Goal: Information Seeking & Learning: Find contact information

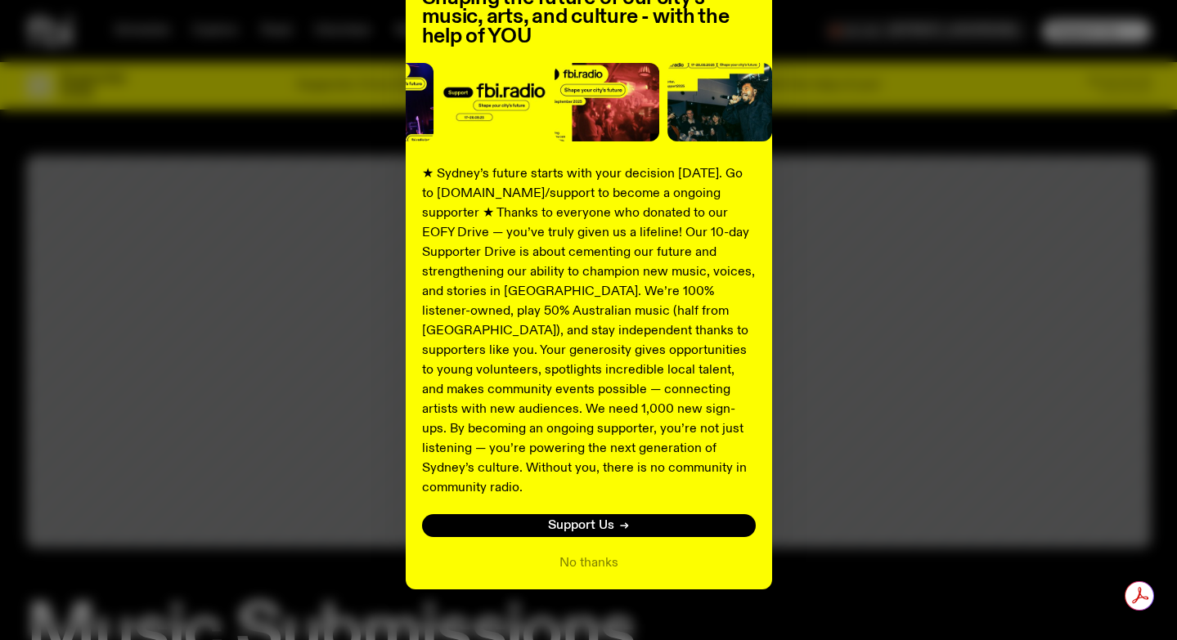
scroll to position [168, 0]
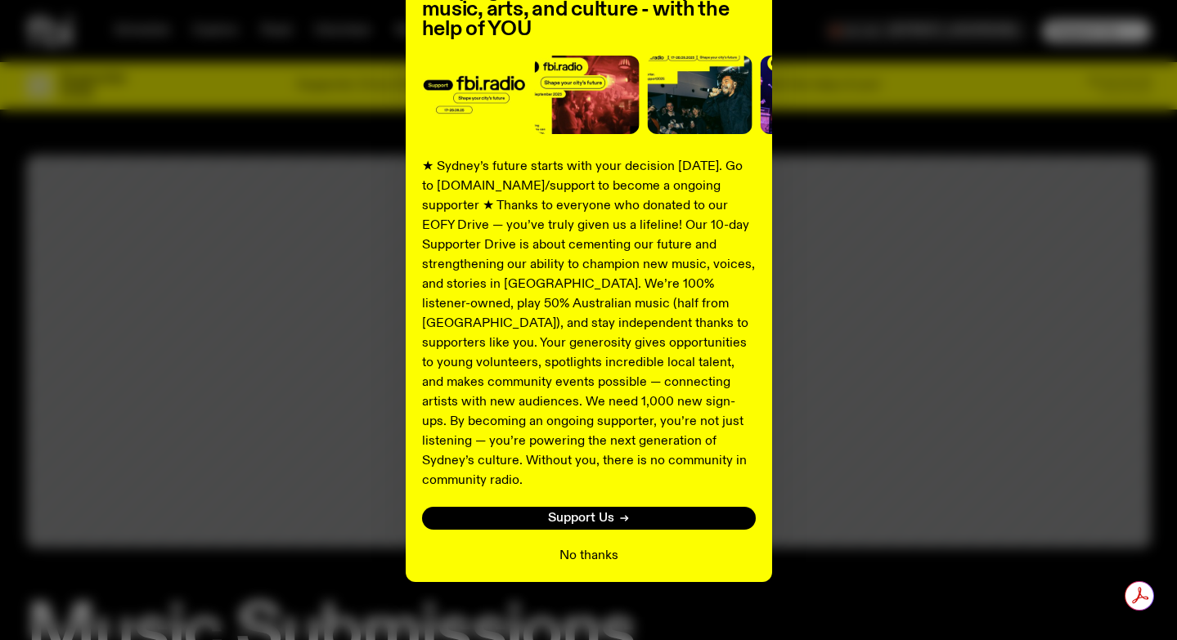
click at [589, 546] on button "No thanks" at bounding box center [588, 556] width 59 height 20
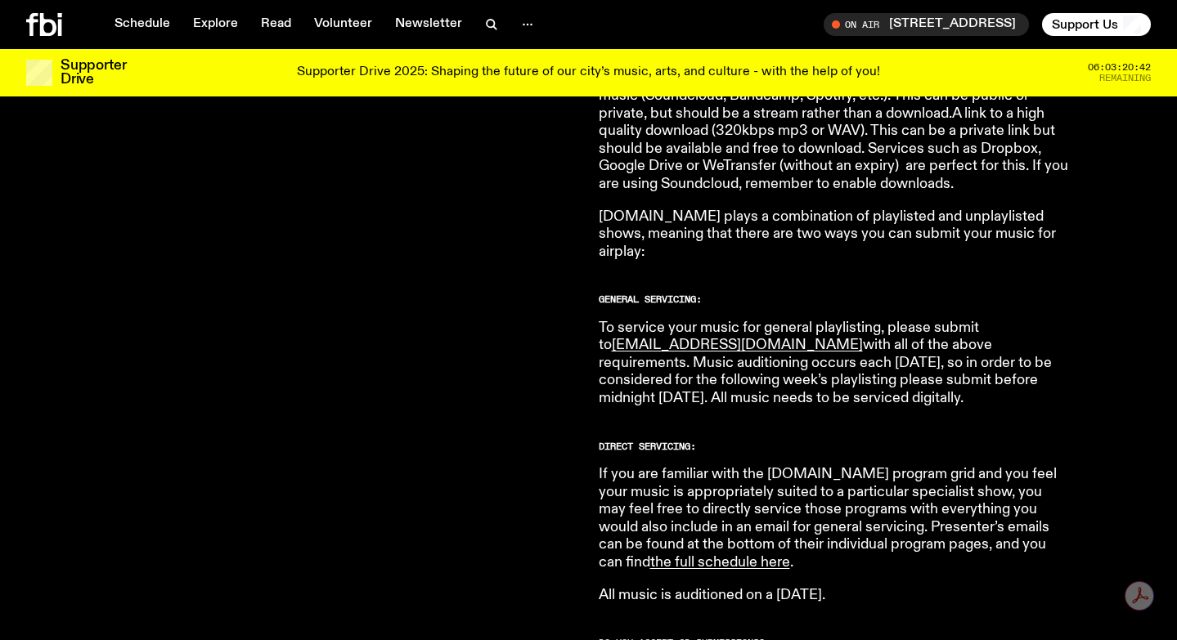
scroll to position [817, 0]
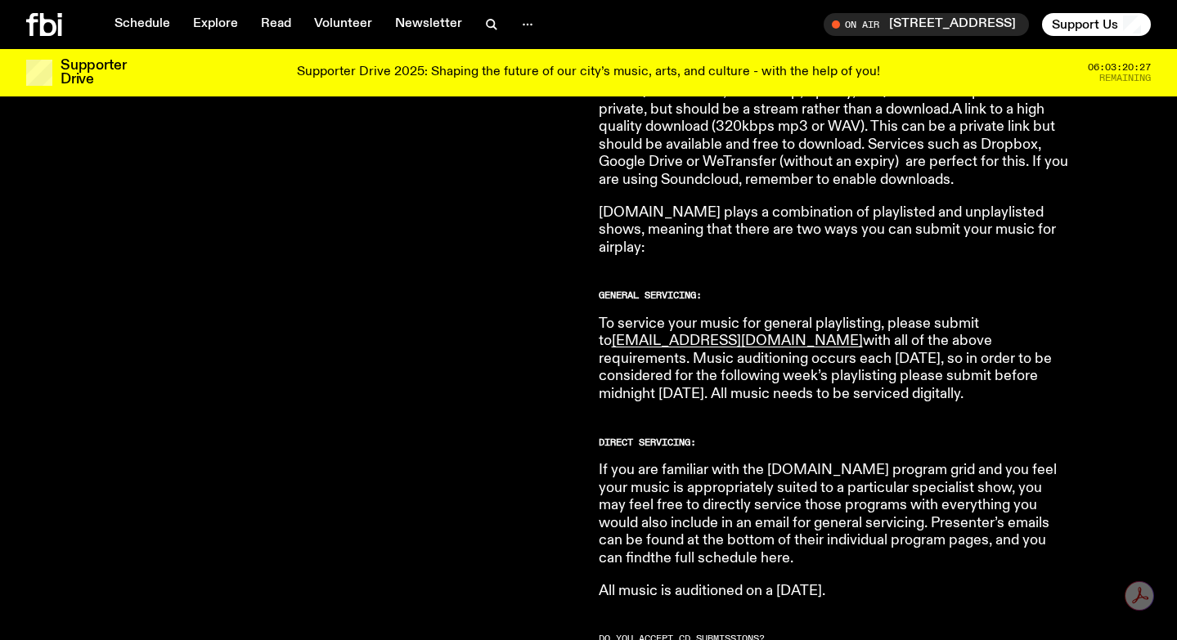
click at [650, 551] on link "the full schedule here" at bounding box center [720, 558] width 140 height 15
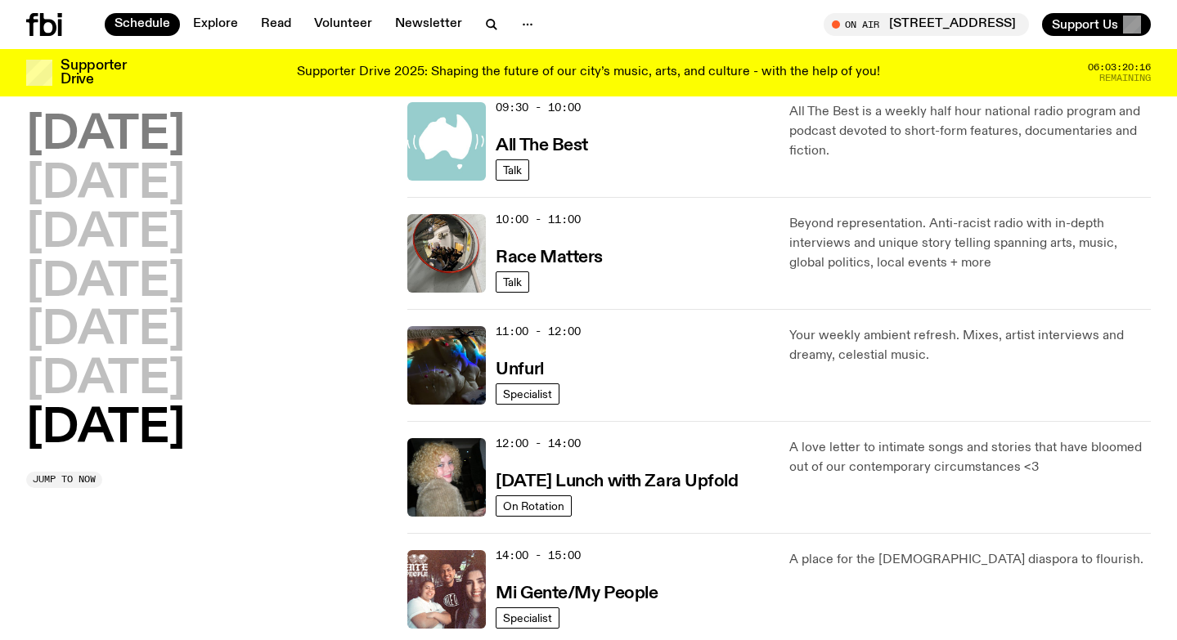
click at [94, 135] on h2 "[DATE]" at bounding box center [105, 136] width 159 height 46
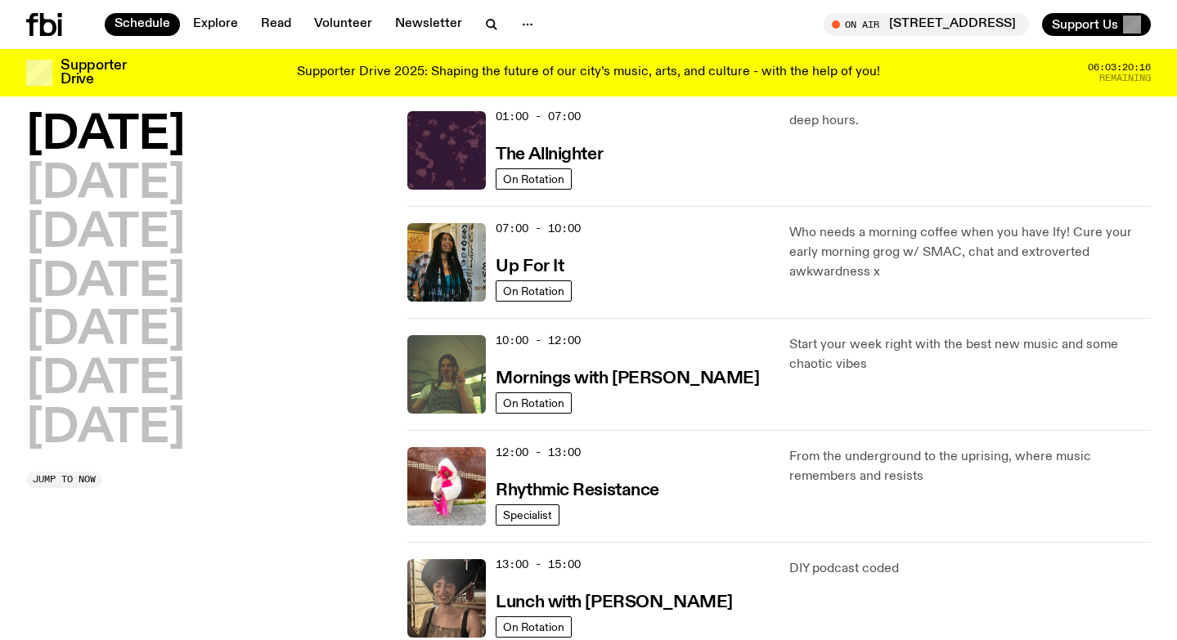
scroll to position [46, 0]
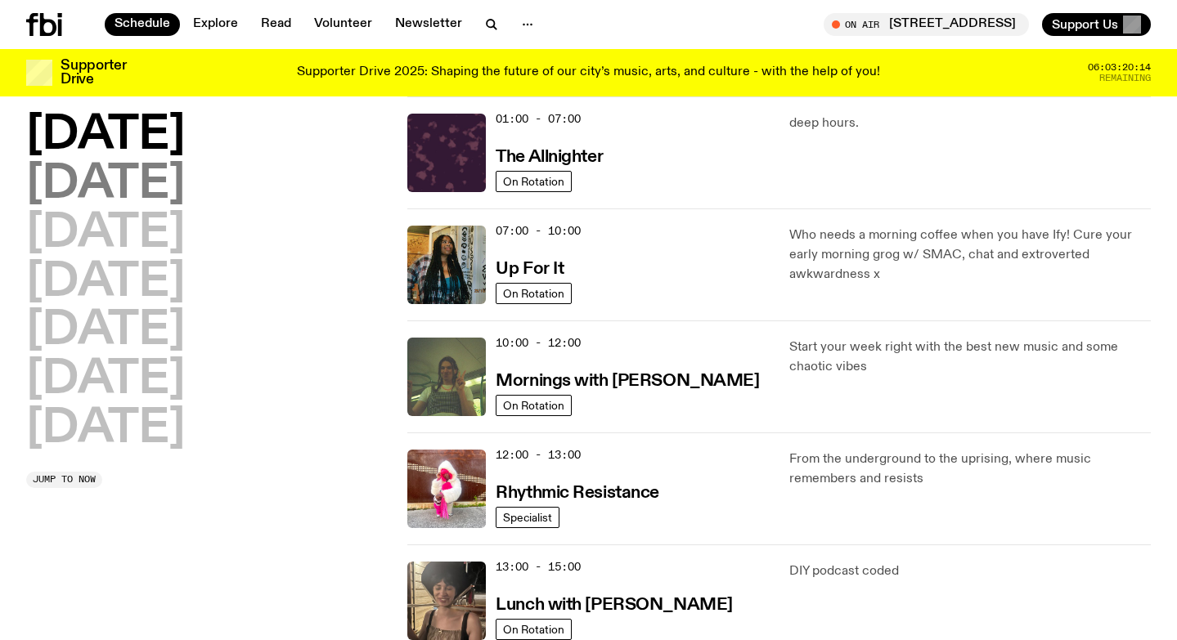
click at [65, 182] on h2 "[DATE]" at bounding box center [105, 185] width 159 height 46
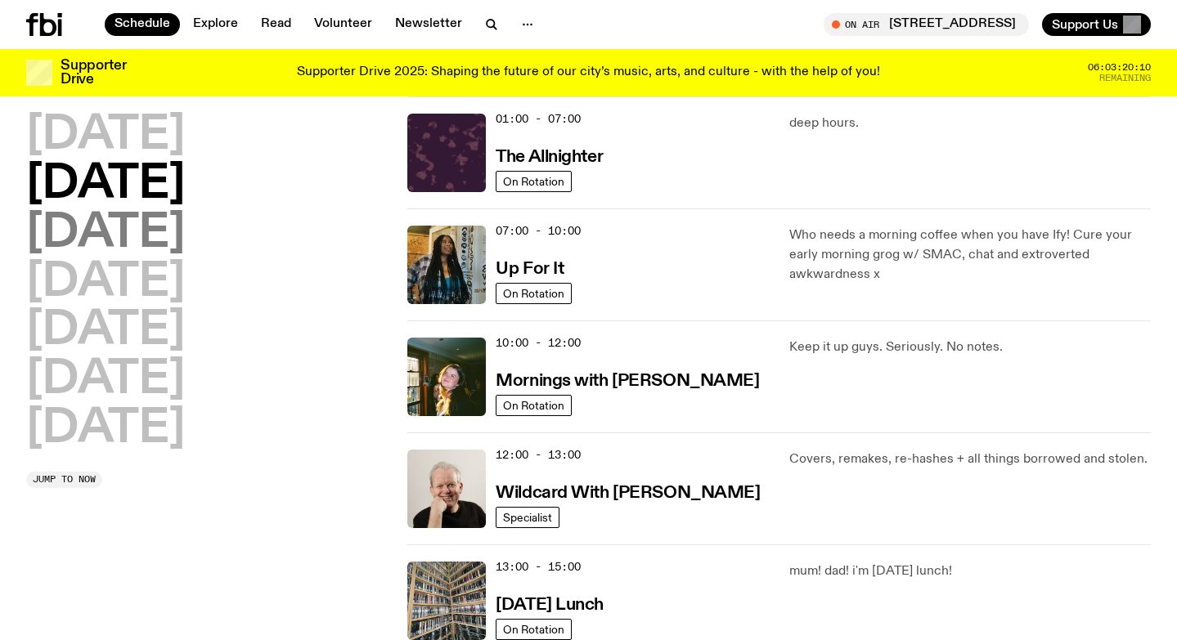
click at [69, 231] on h2 "[DATE]" at bounding box center [105, 234] width 159 height 46
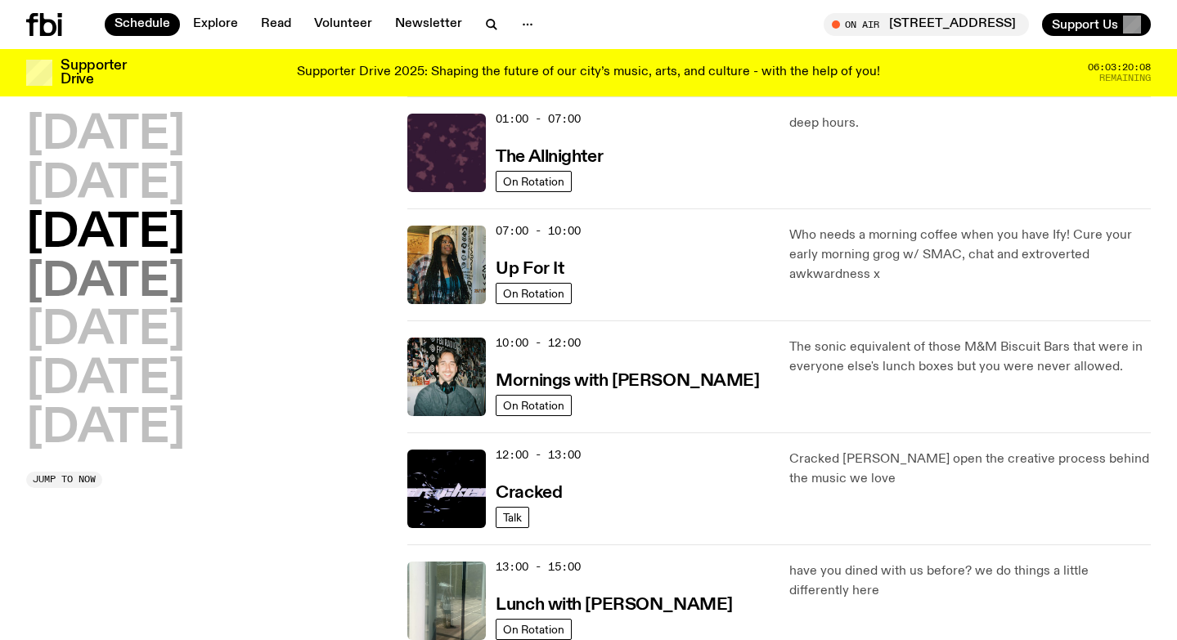
click at [87, 287] on h2 "[DATE]" at bounding box center [105, 283] width 159 height 46
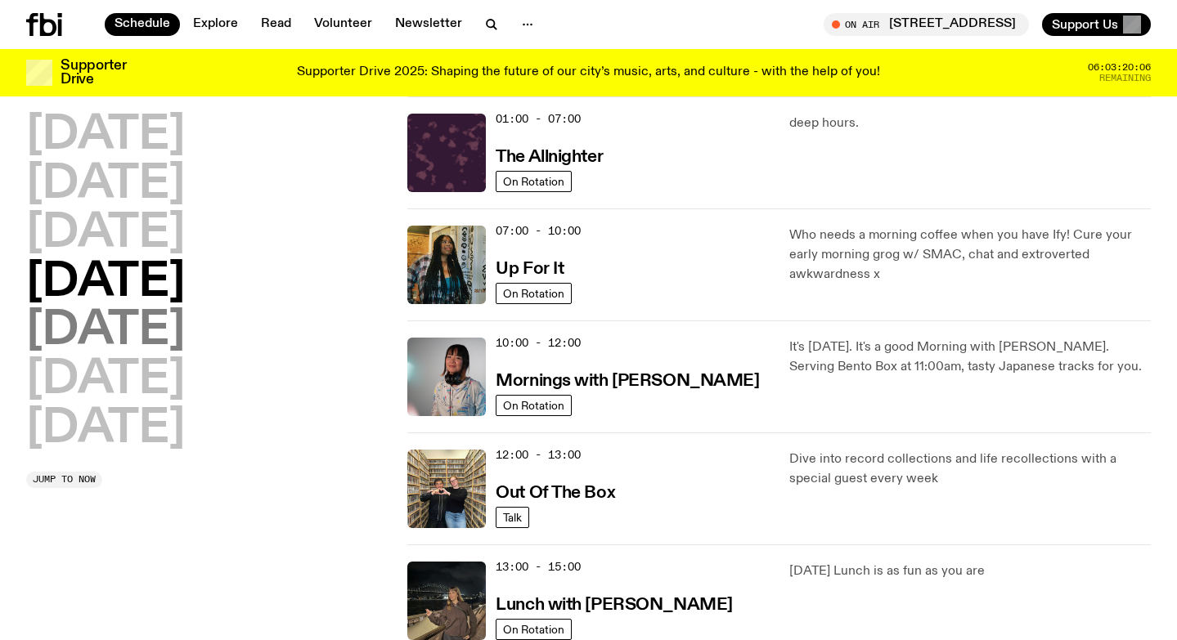
click at [90, 316] on h2 "[DATE]" at bounding box center [105, 331] width 159 height 46
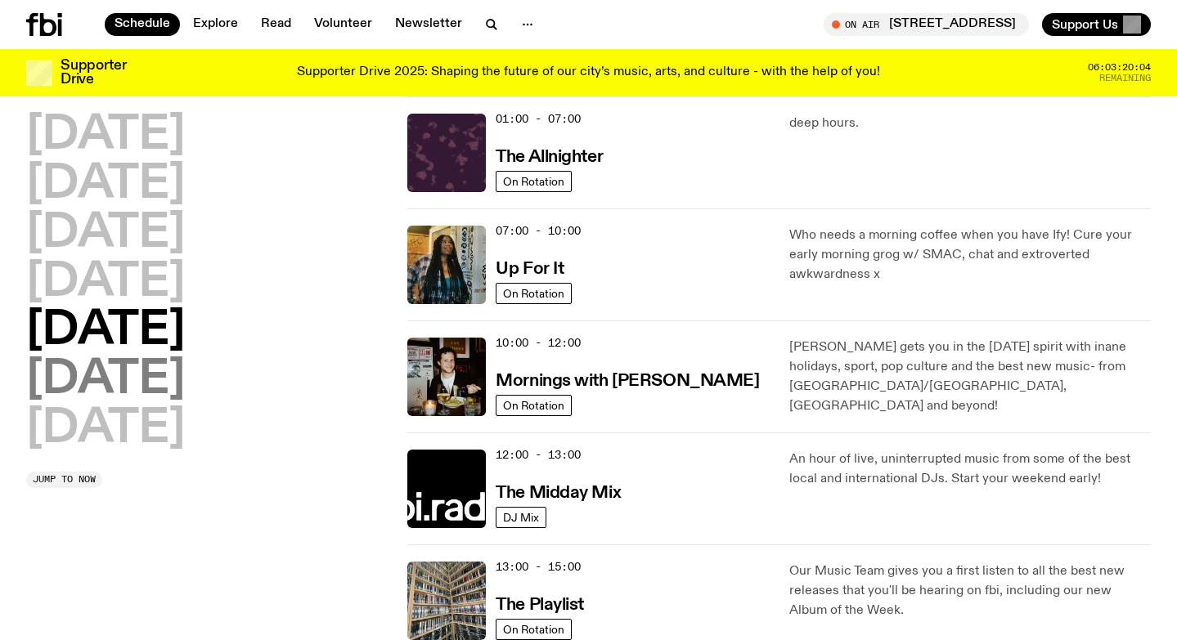
click at [88, 376] on h2 "[DATE]" at bounding box center [105, 380] width 159 height 46
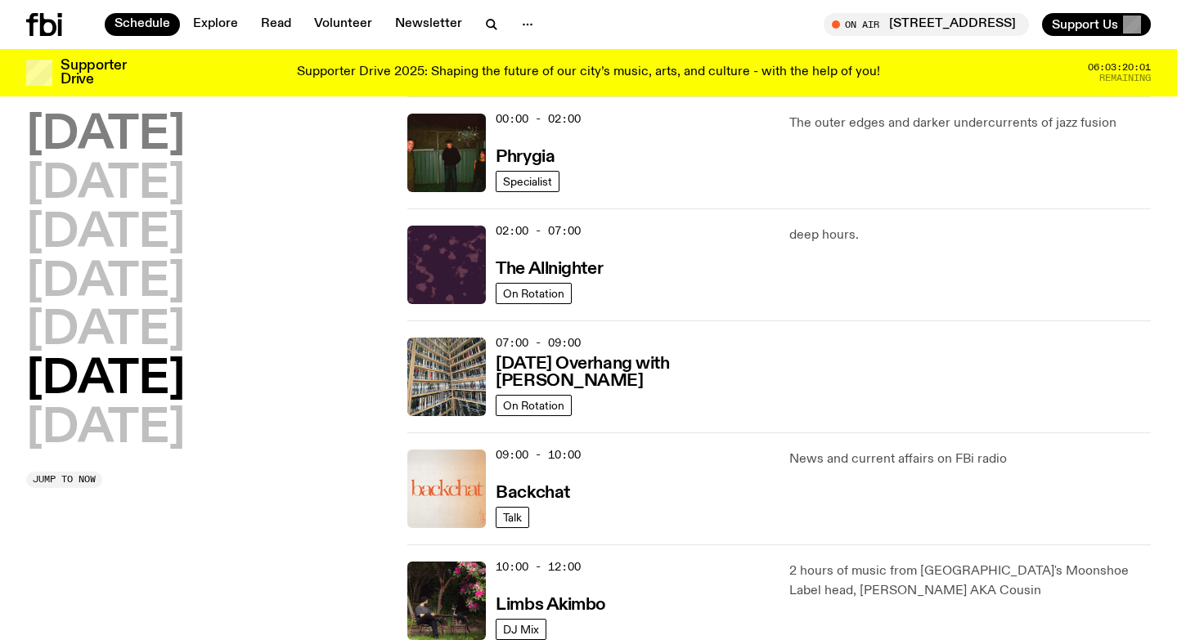
click at [114, 147] on h2 "[DATE]" at bounding box center [105, 136] width 159 height 46
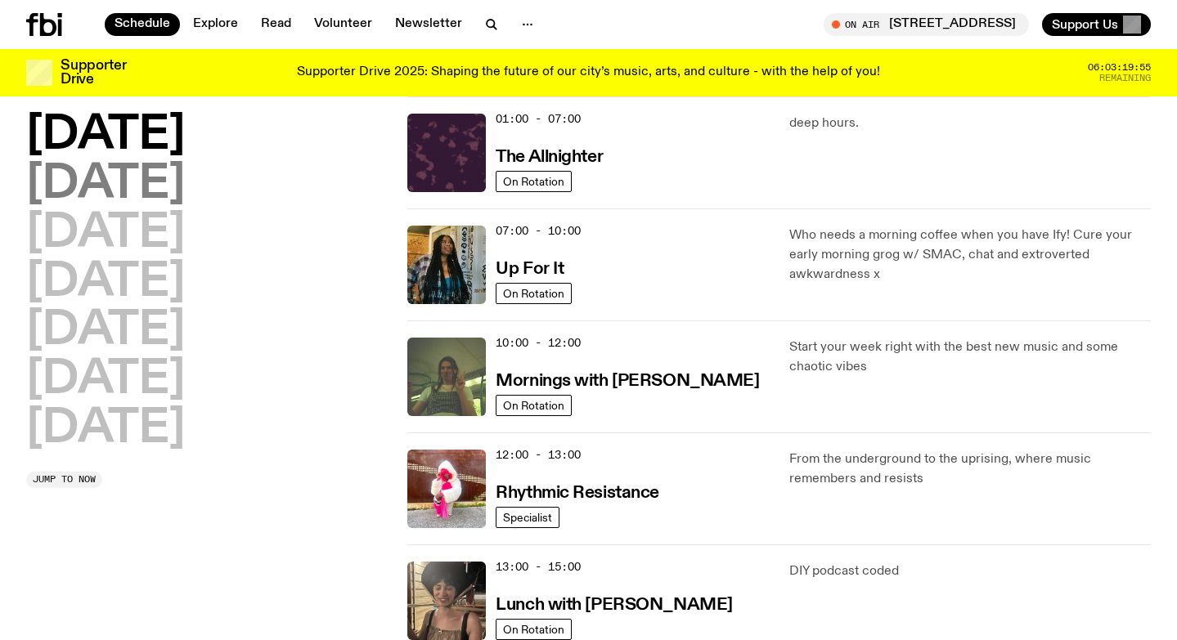
click at [80, 192] on h2 "[DATE]" at bounding box center [105, 185] width 159 height 46
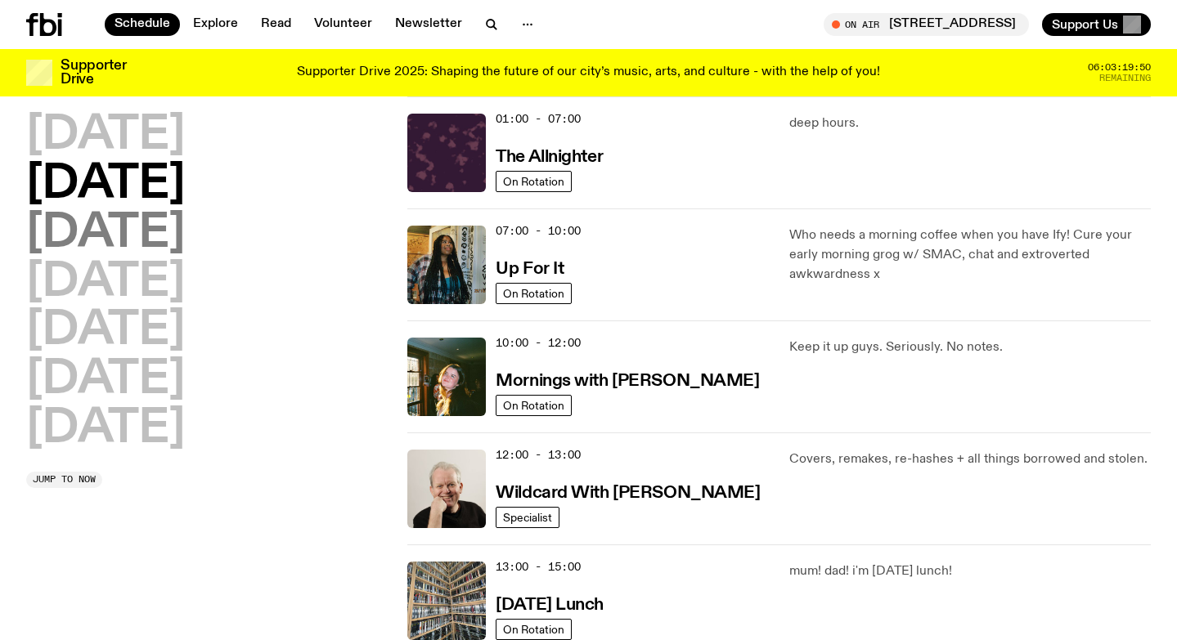
click at [185, 235] on h2 "[DATE]" at bounding box center [105, 234] width 159 height 46
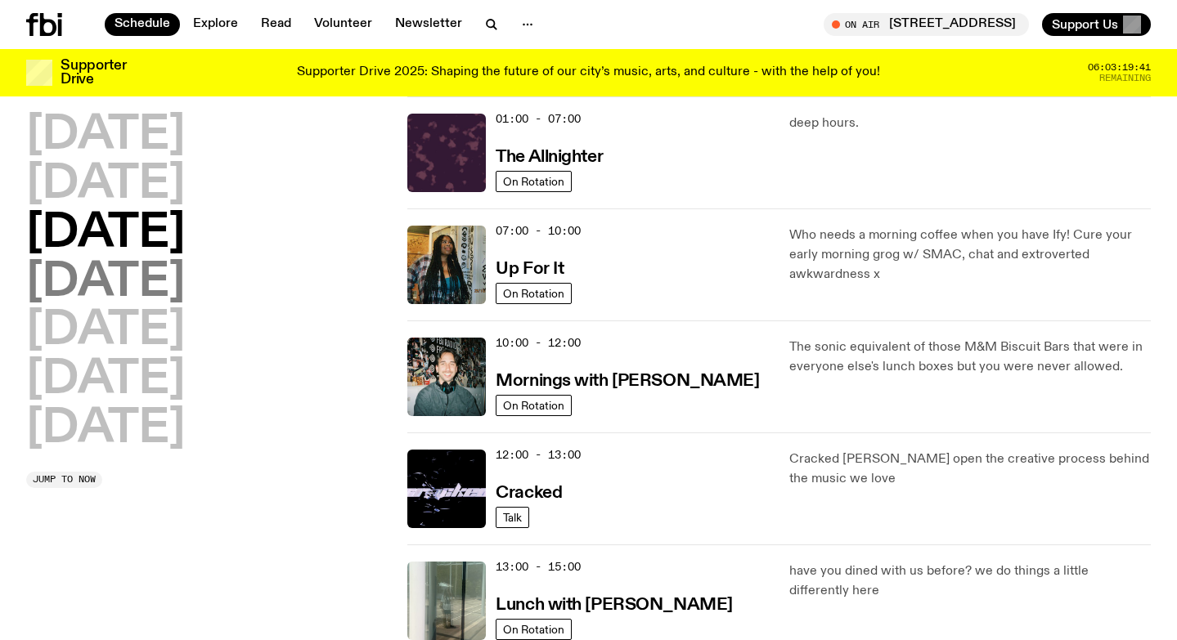
click at [159, 282] on h2 "[DATE]" at bounding box center [105, 283] width 159 height 46
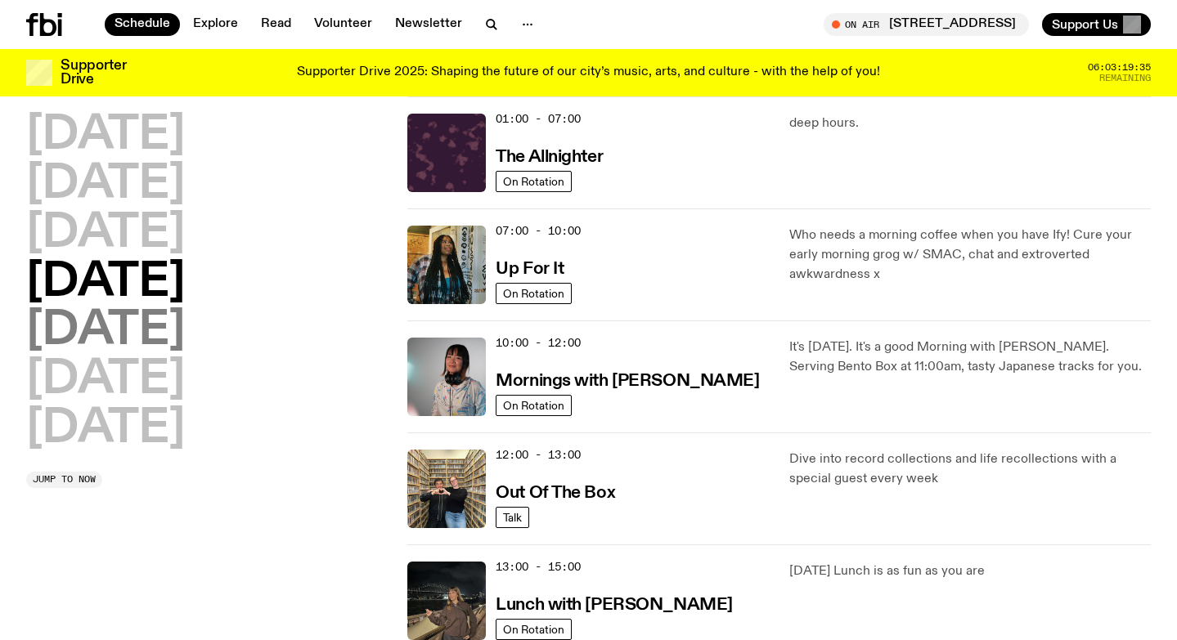
click at [119, 339] on h2 "[DATE]" at bounding box center [105, 331] width 159 height 46
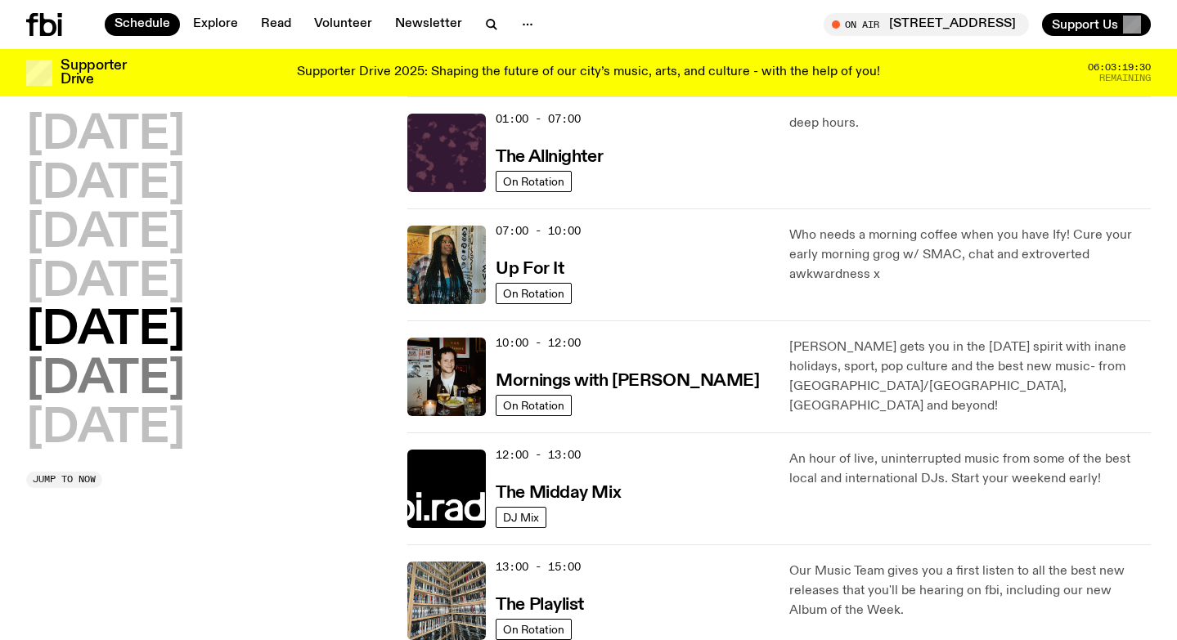
click at [174, 386] on h2 "[DATE]" at bounding box center [105, 380] width 159 height 46
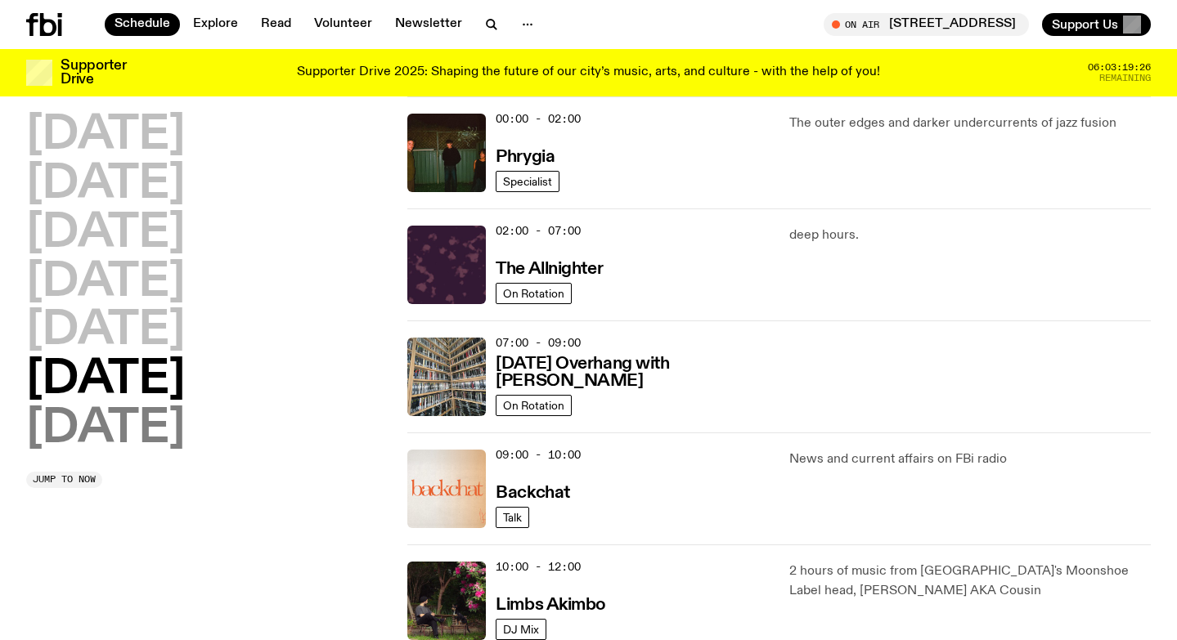
click at [141, 433] on h2 "[DATE]" at bounding box center [105, 429] width 159 height 46
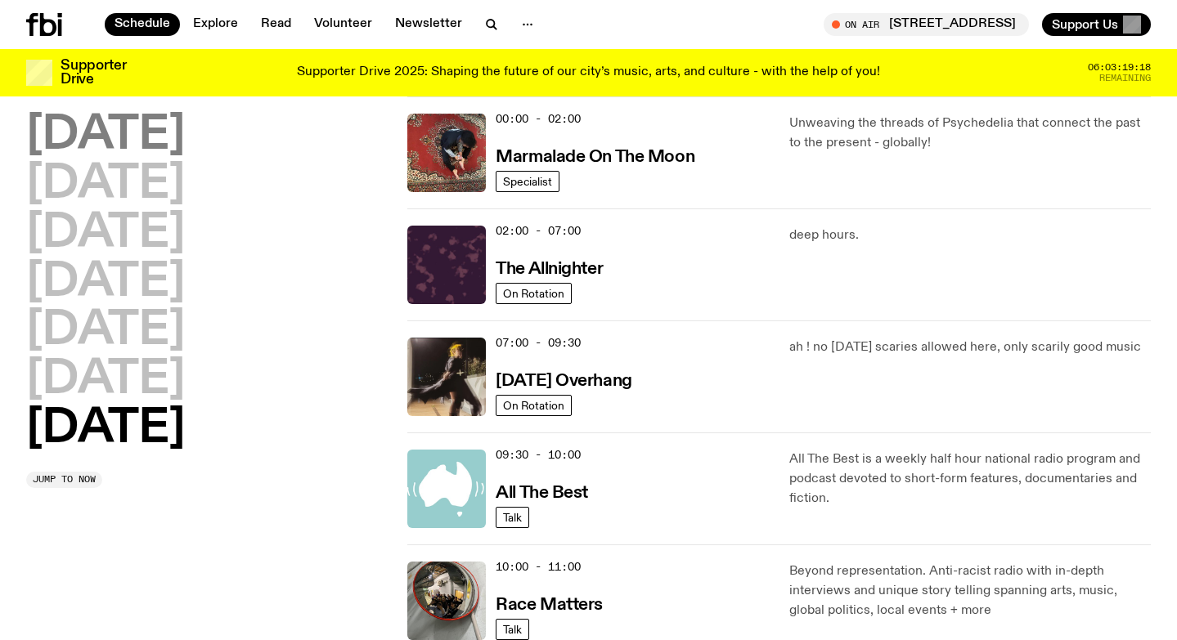
click at [163, 132] on h2 "[DATE]" at bounding box center [105, 136] width 159 height 46
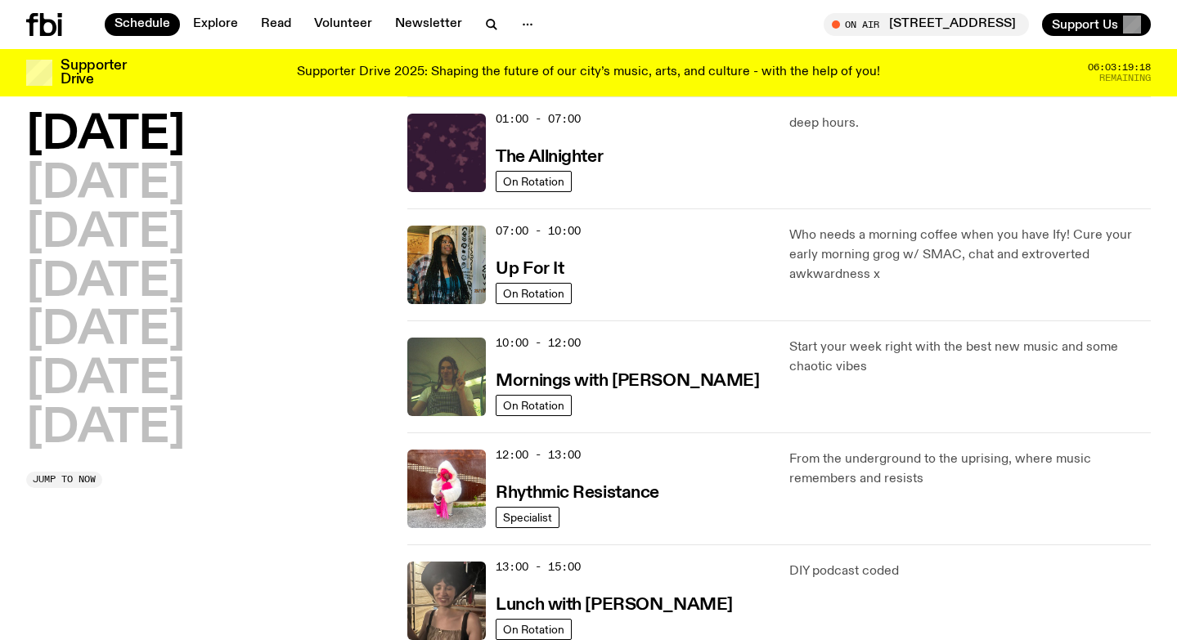
click at [163, 132] on h2 "[DATE]" at bounding box center [105, 136] width 159 height 46
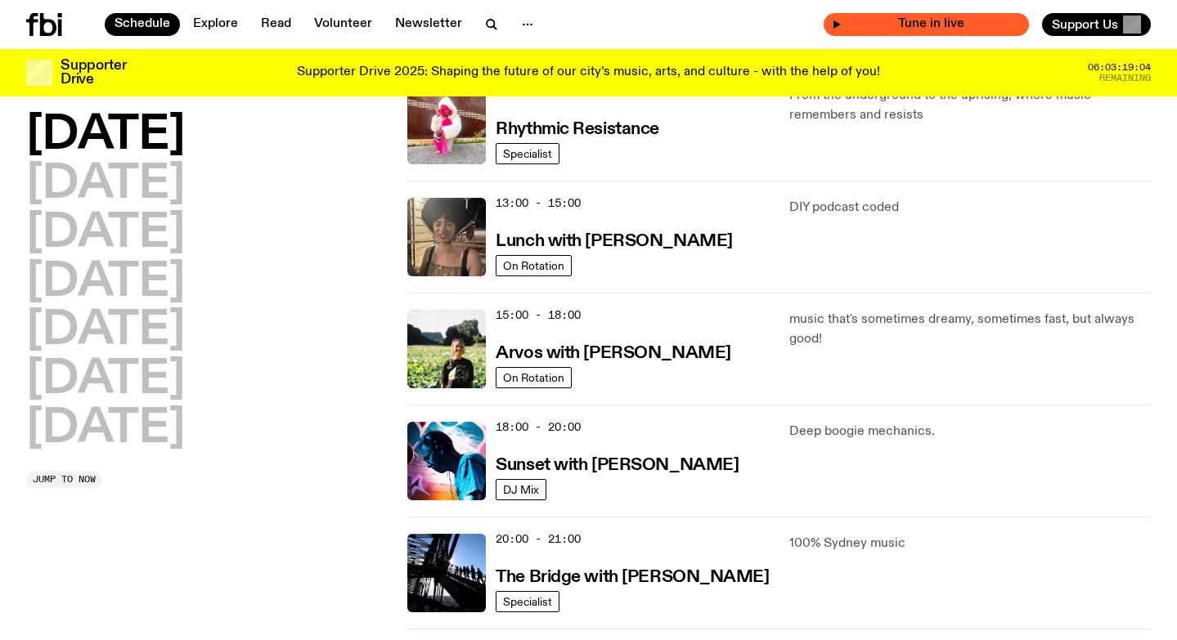
scroll to position [765, 0]
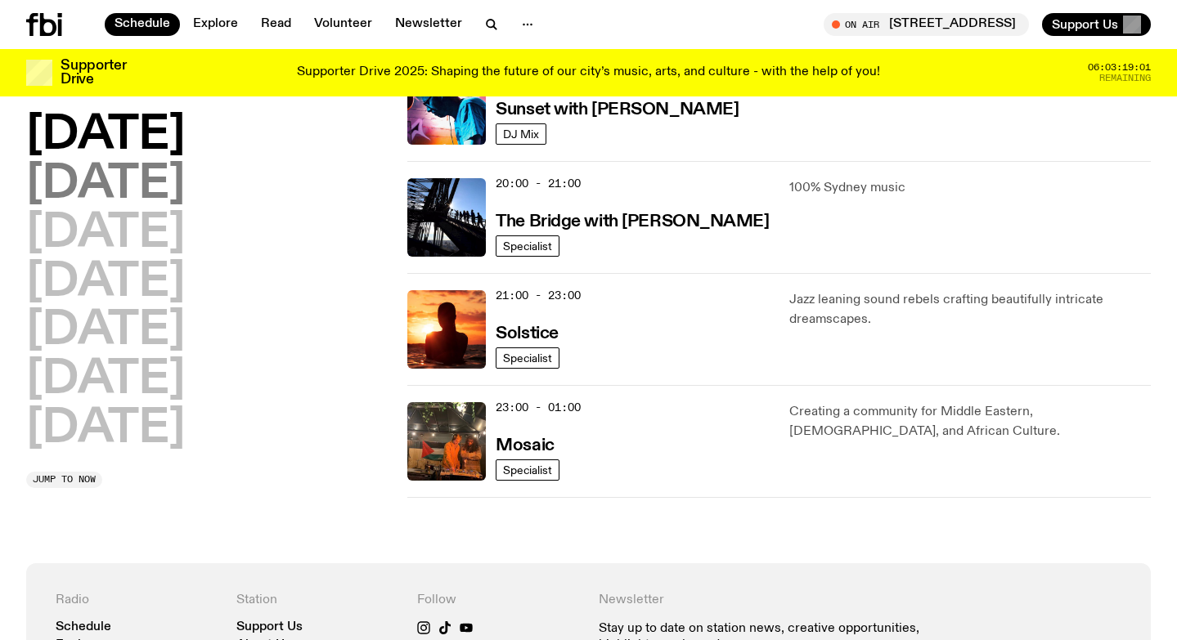
click at [110, 185] on h2 "[DATE]" at bounding box center [105, 185] width 159 height 46
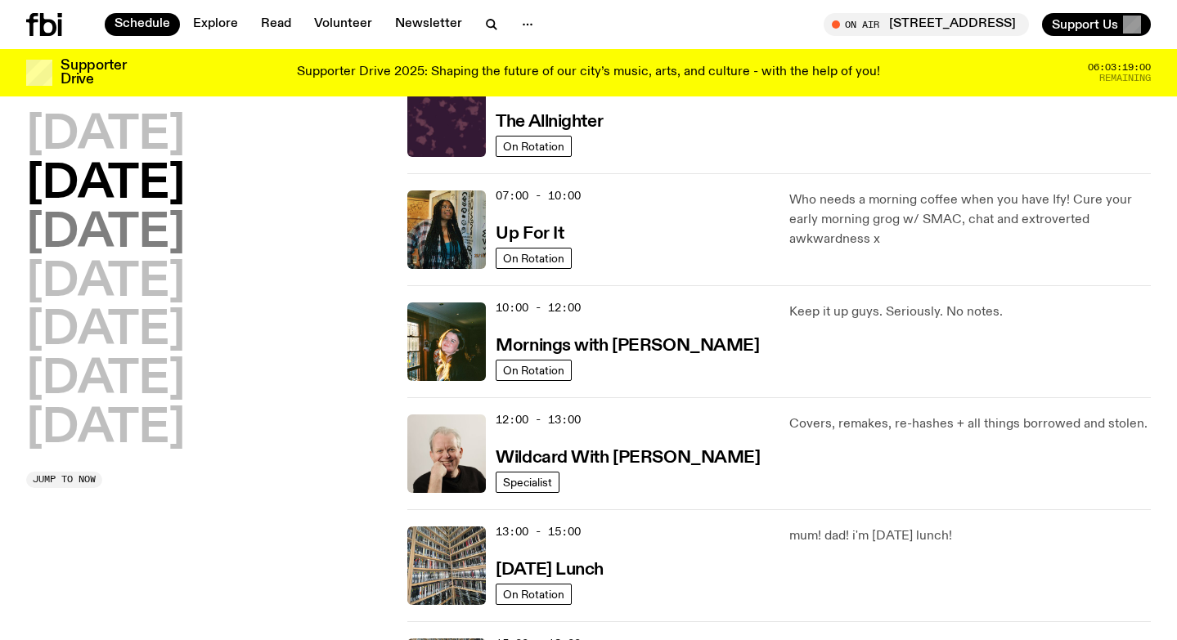
scroll to position [46, 0]
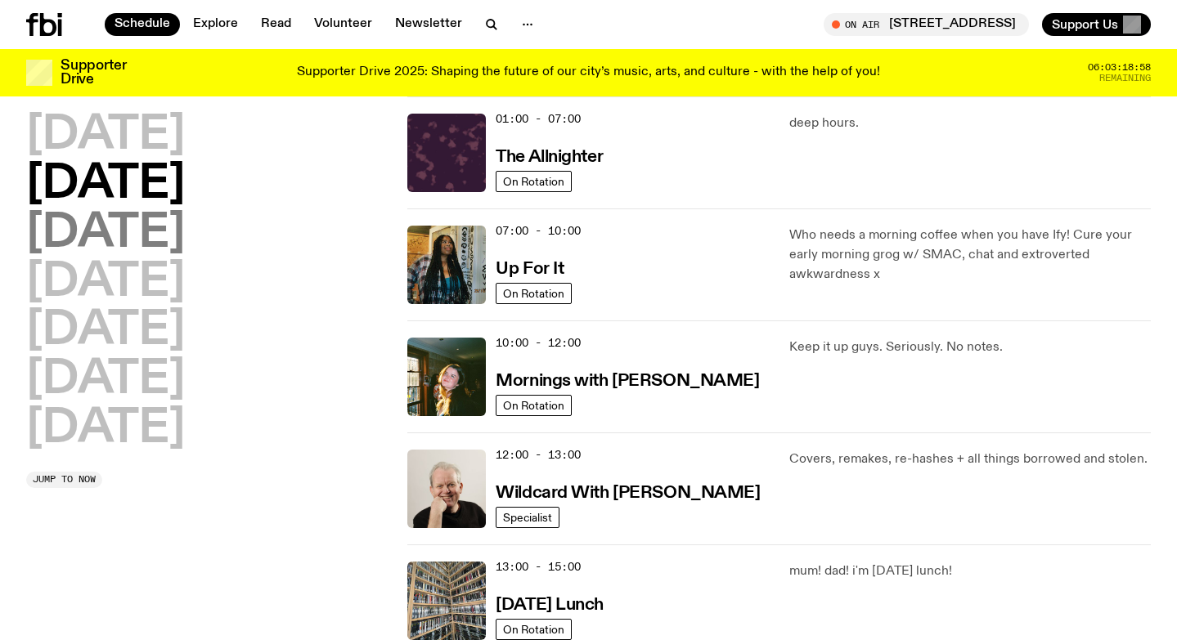
click at [118, 226] on h2 "[DATE]" at bounding box center [105, 234] width 159 height 46
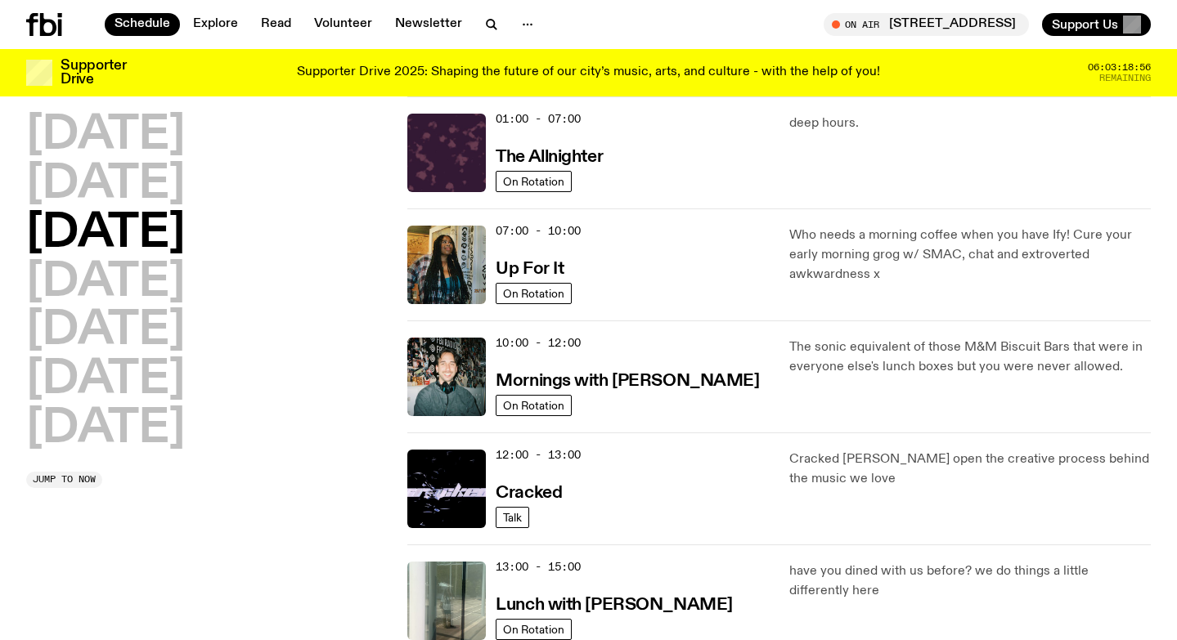
scroll to position [653, 0]
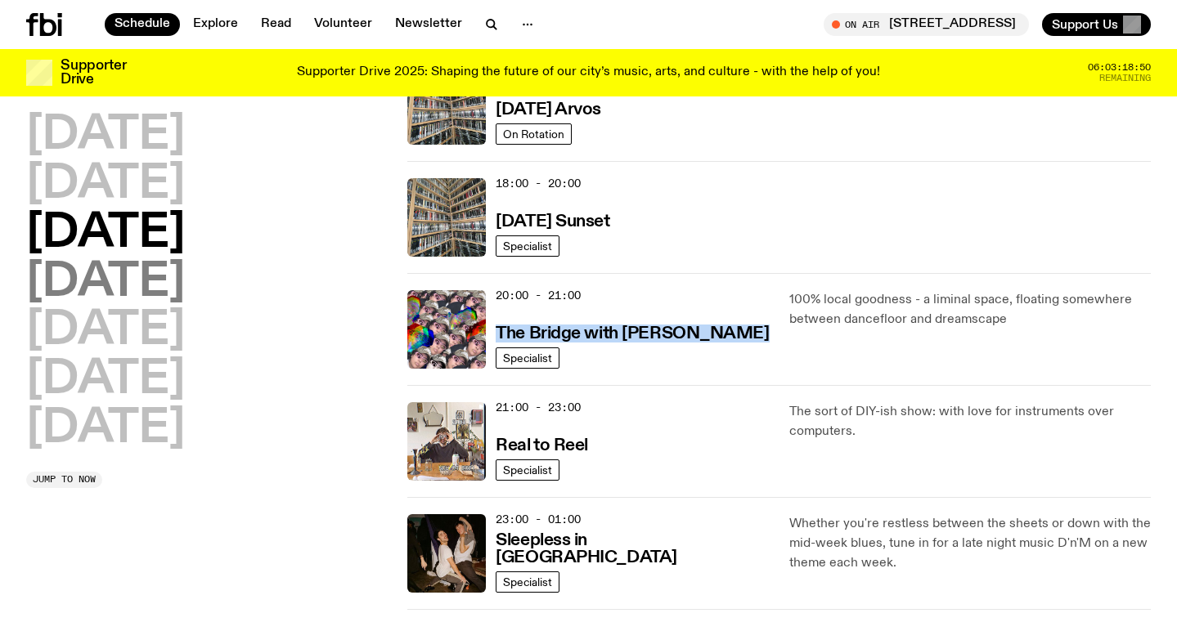
click at [158, 291] on h2 "[DATE]" at bounding box center [105, 283] width 159 height 46
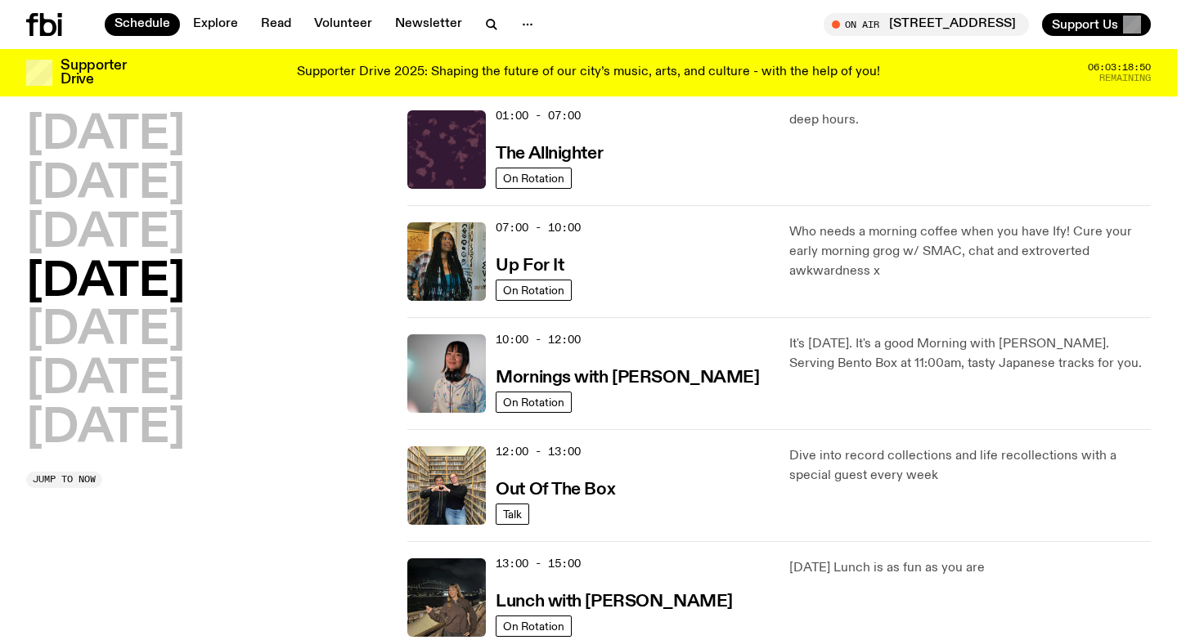
scroll to position [46, 0]
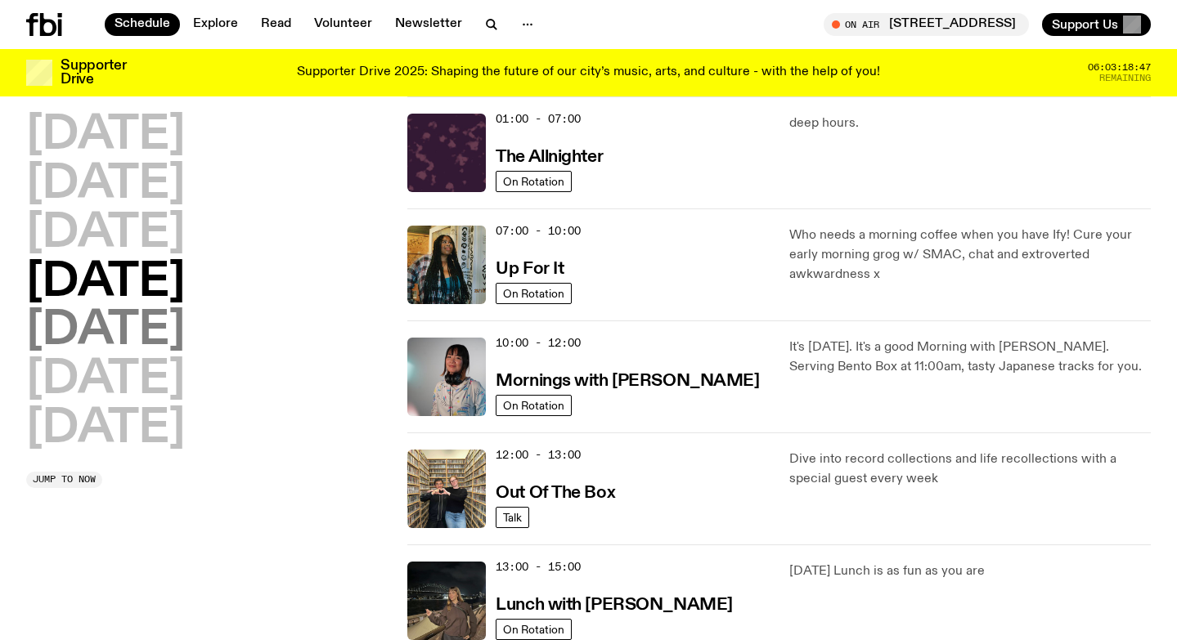
click at [86, 324] on h2 "[DATE]" at bounding box center [105, 331] width 159 height 46
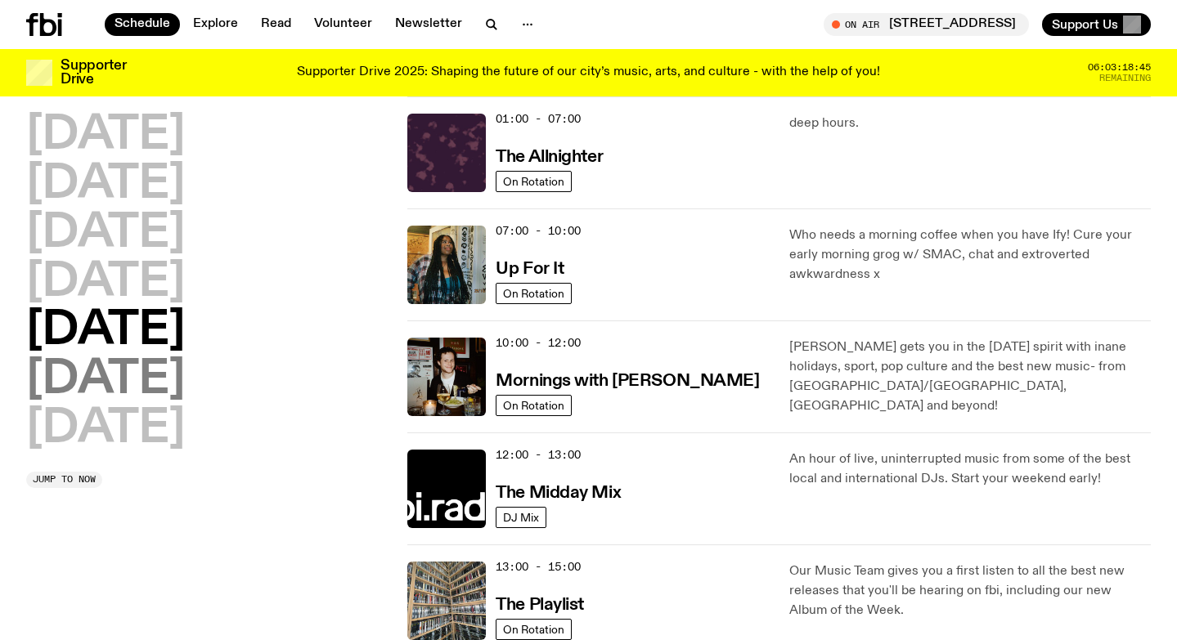
click at [83, 375] on h2 "[DATE]" at bounding box center [105, 380] width 159 height 46
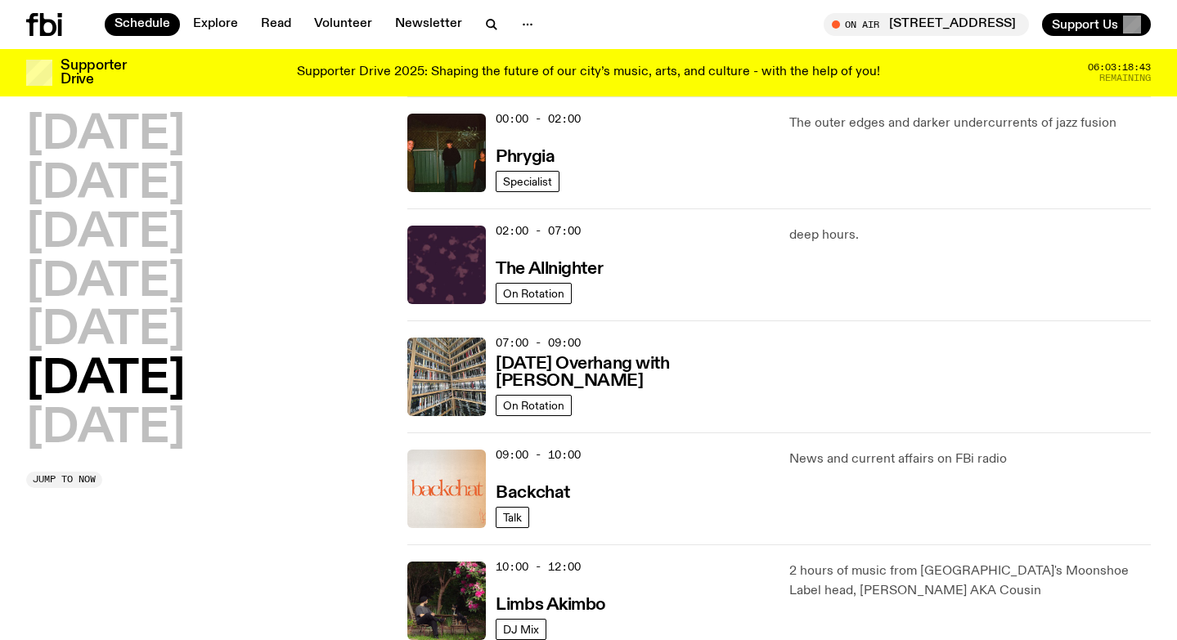
scroll to position [1101, 0]
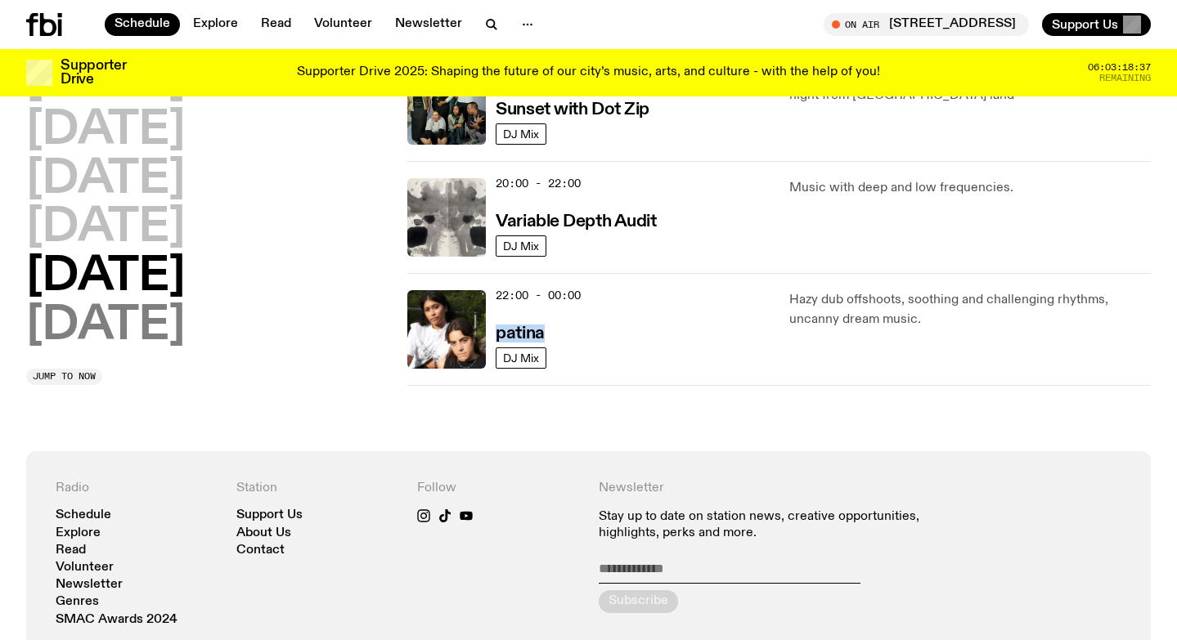
click at [122, 328] on h2 "[DATE]" at bounding box center [105, 326] width 159 height 46
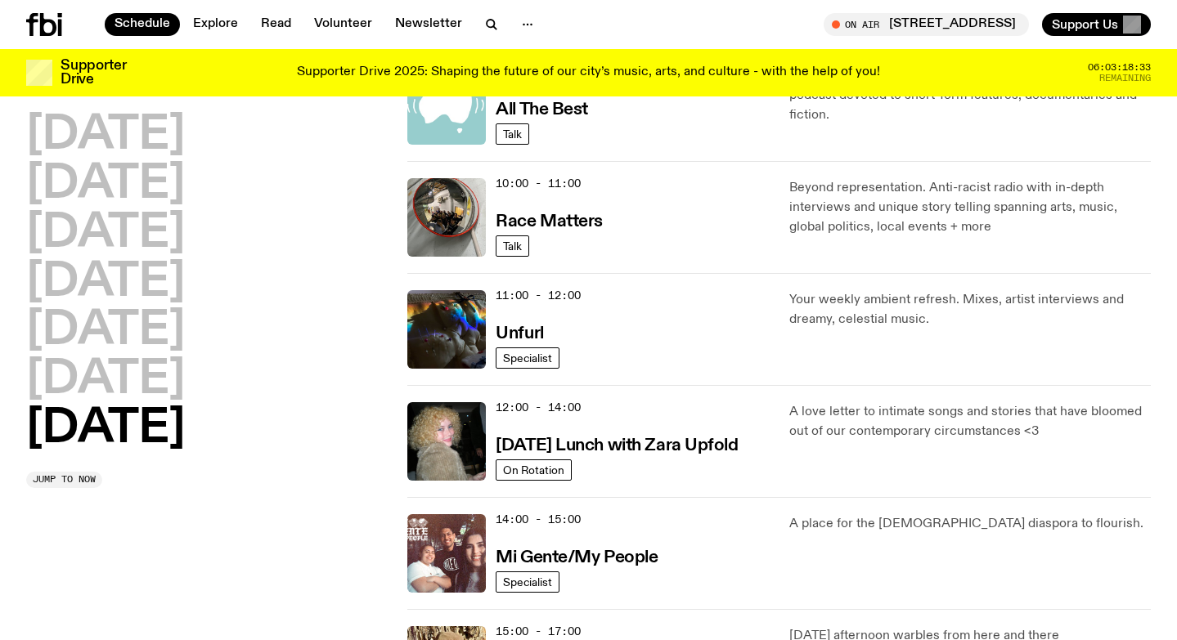
scroll to position [1194, 0]
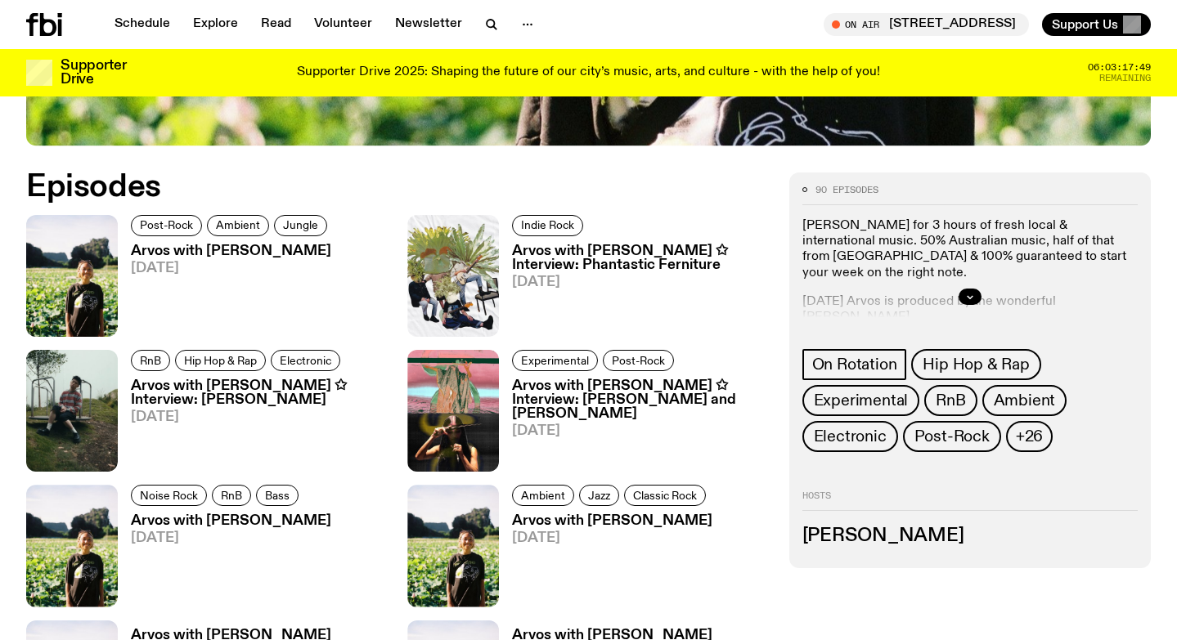
scroll to position [732, 0]
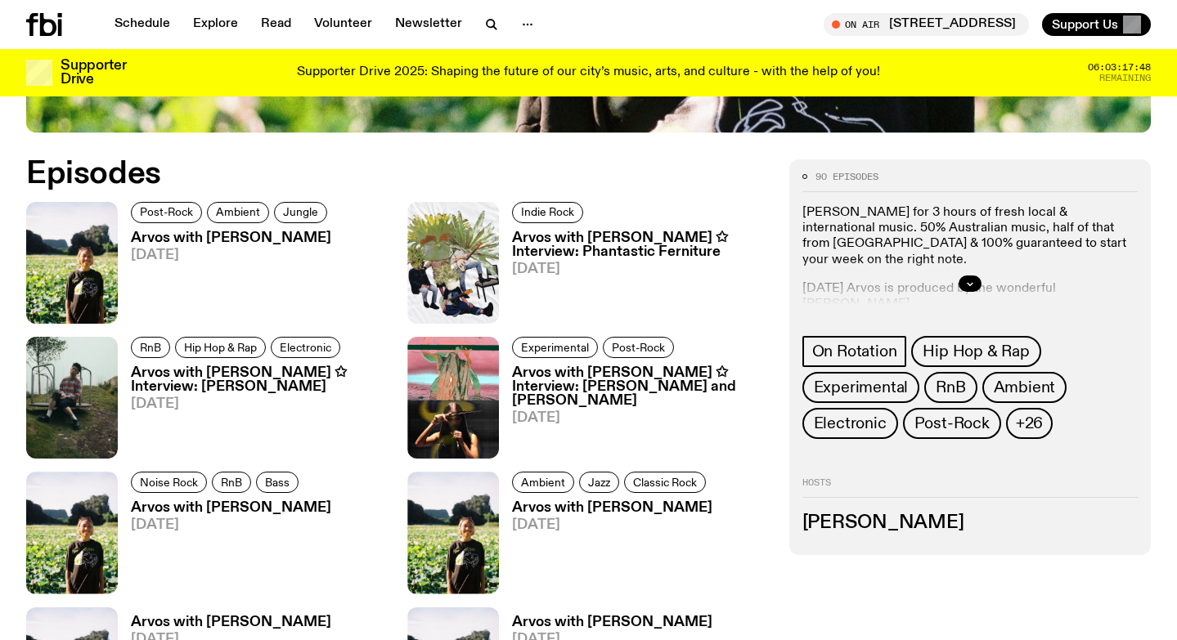
click at [913, 277] on div at bounding box center [969, 284] width 335 height 52
click at [970, 288] on icon "button" at bounding box center [970, 284] width 10 height 10
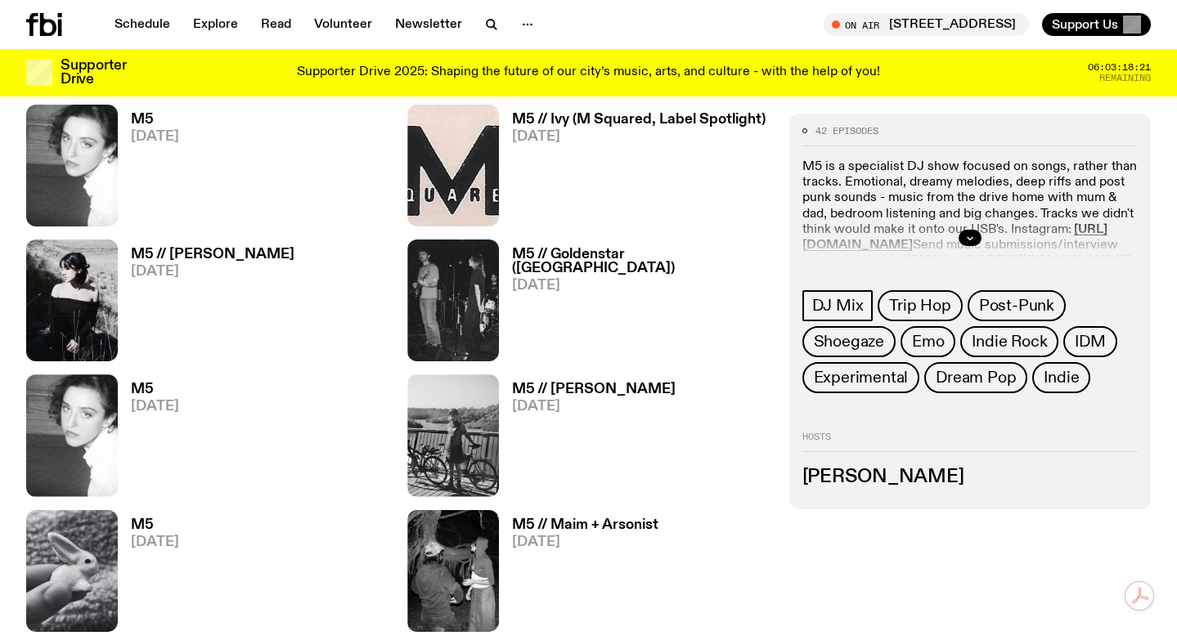
scroll to position [786, 0]
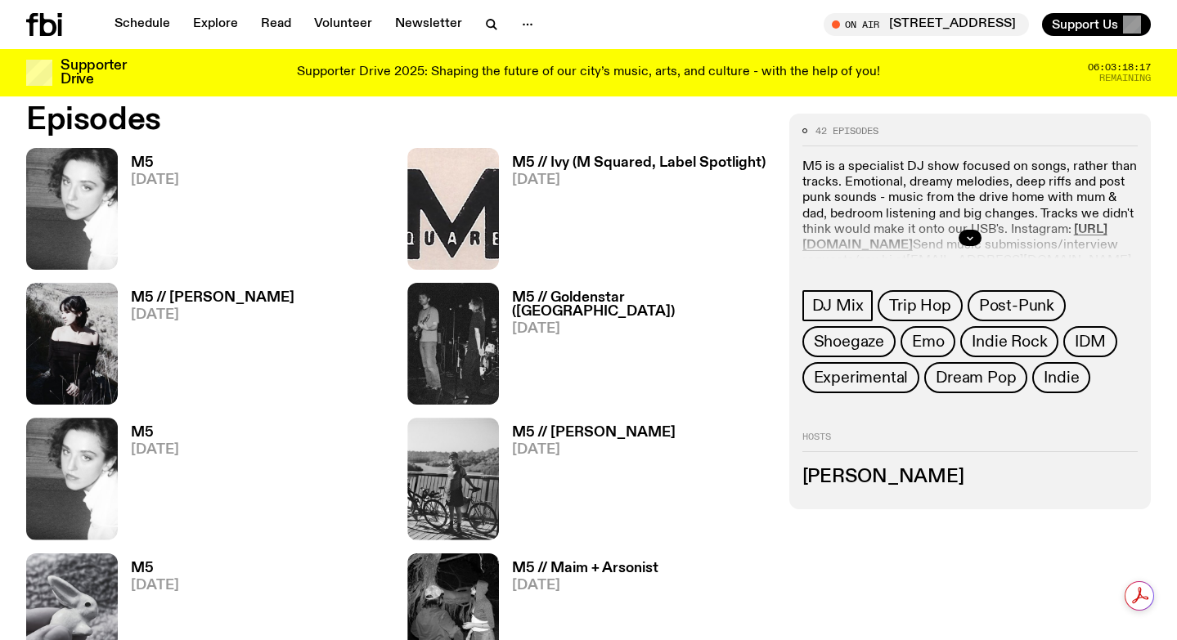
click at [818, 253] on div at bounding box center [969, 238] width 335 height 52
click at [854, 224] on div at bounding box center [969, 238] width 335 height 52
click at [974, 234] on icon "button" at bounding box center [970, 238] width 10 height 10
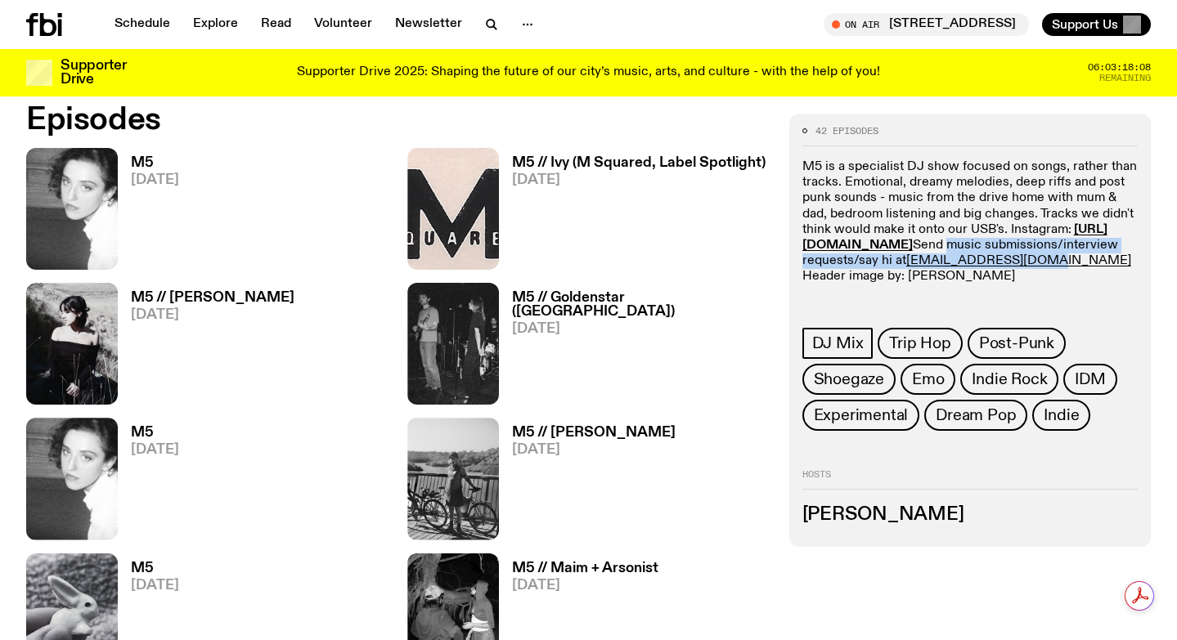
drag, startPoint x: 952, startPoint y: 280, endPoint x: 787, endPoint y: 257, distance: 166.7
copy p "music submissions/interview requests/say hi at lilly.g@fbiradio.com"
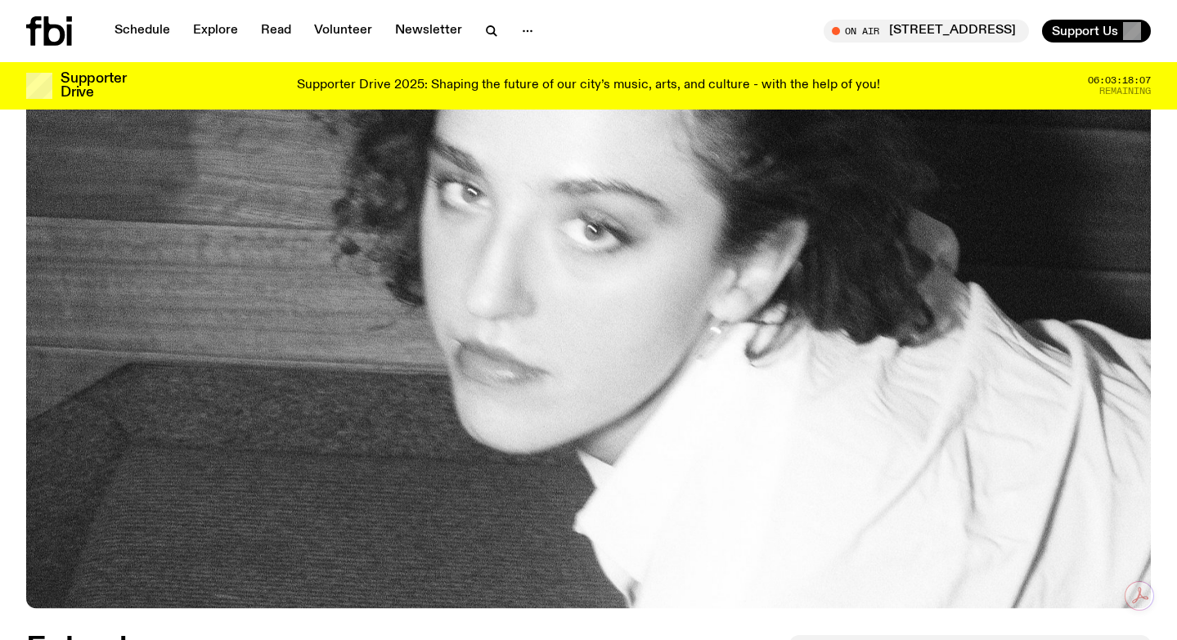
scroll to position [0, 0]
